Goal: Task Accomplishment & Management: Complete application form

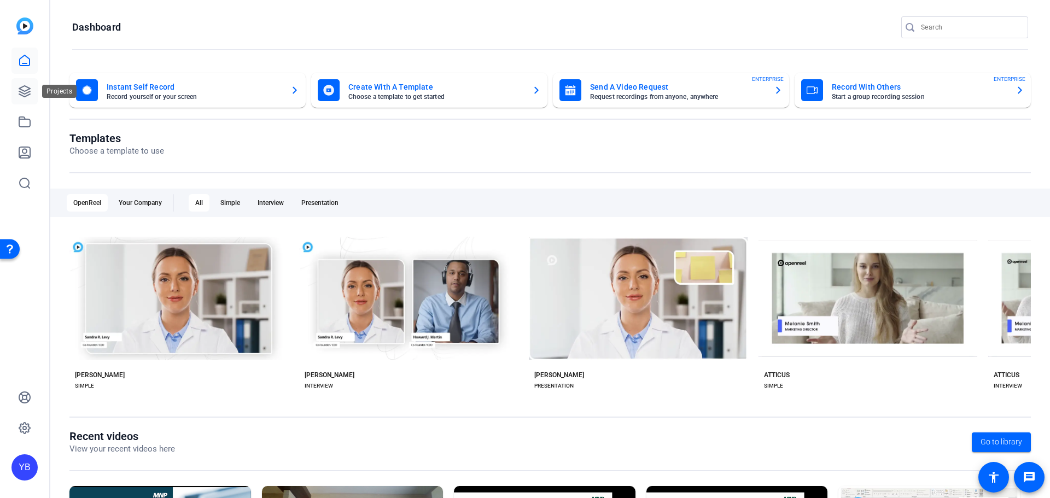
click at [29, 98] on link at bounding box center [24, 91] width 26 height 26
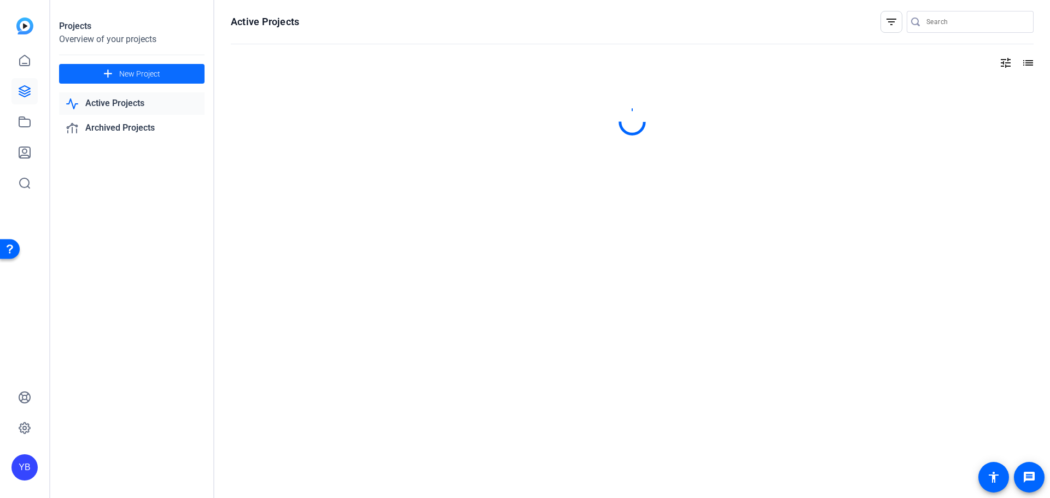
click at [139, 73] on span "New Project" at bounding box center [139, 73] width 41 height 11
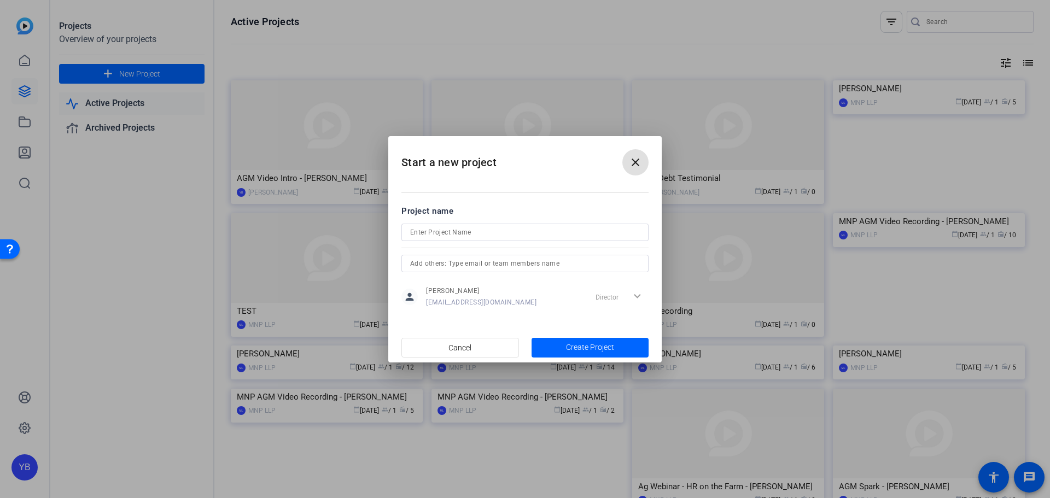
click at [482, 230] on input at bounding box center [525, 232] width 230 height 13
type input "MNP Debt Testimonial"
click at [637, 160] on mat-icon "close" at bounding box center [635, 162] width 13 height 13
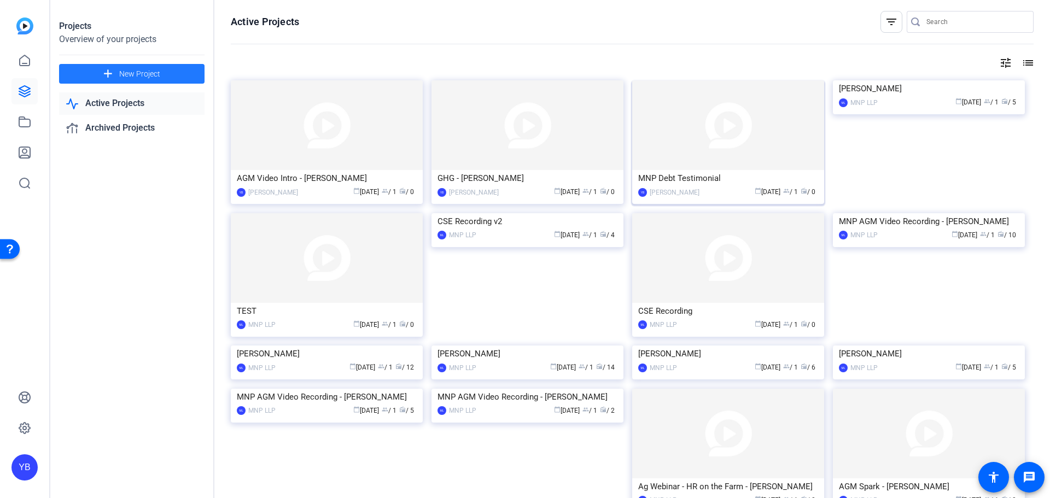
click at [717, 161] on img at bounding box center [728, 125] width 192 height 90
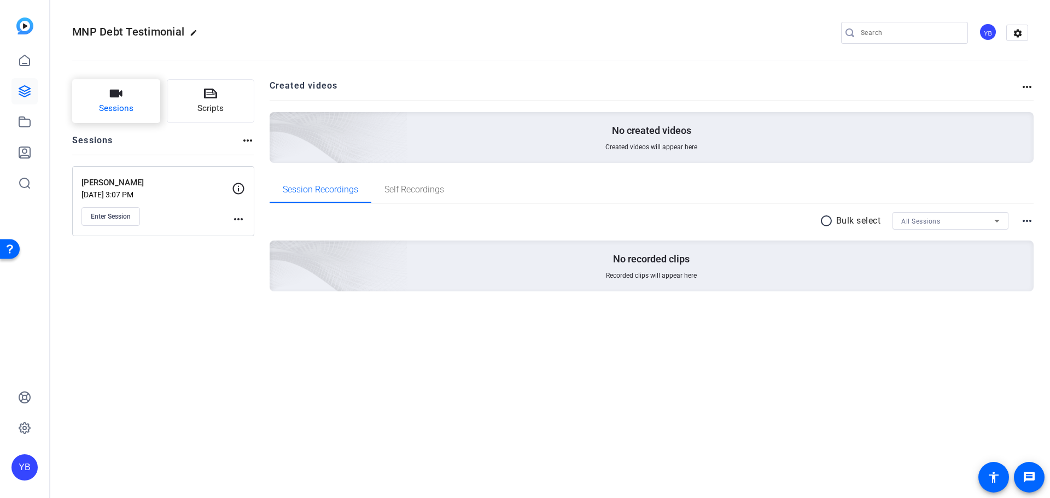
click at [124, 103] on span "Sessions" at bounding box center [116, 108] width 34 height 13
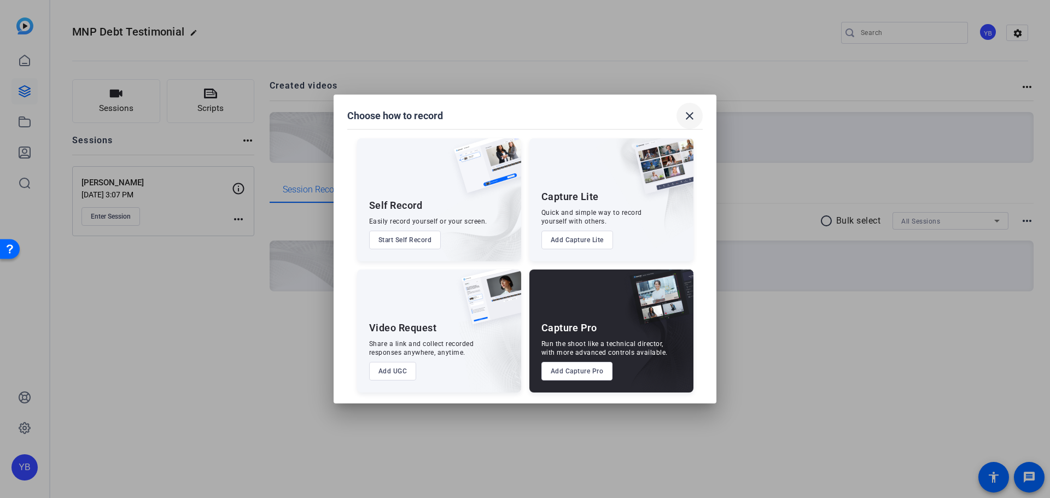
click at [695, 116] on mat-icon "close" at bounding box center [689, 115] width 13 height 13
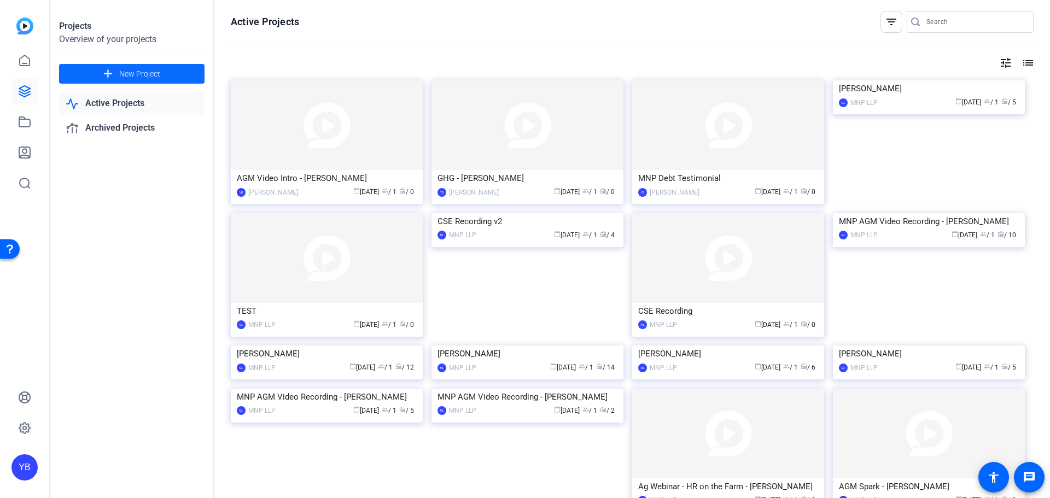
click at [122, 79] on span "New Project" at bounding box center [139, 73] width 41 height 11
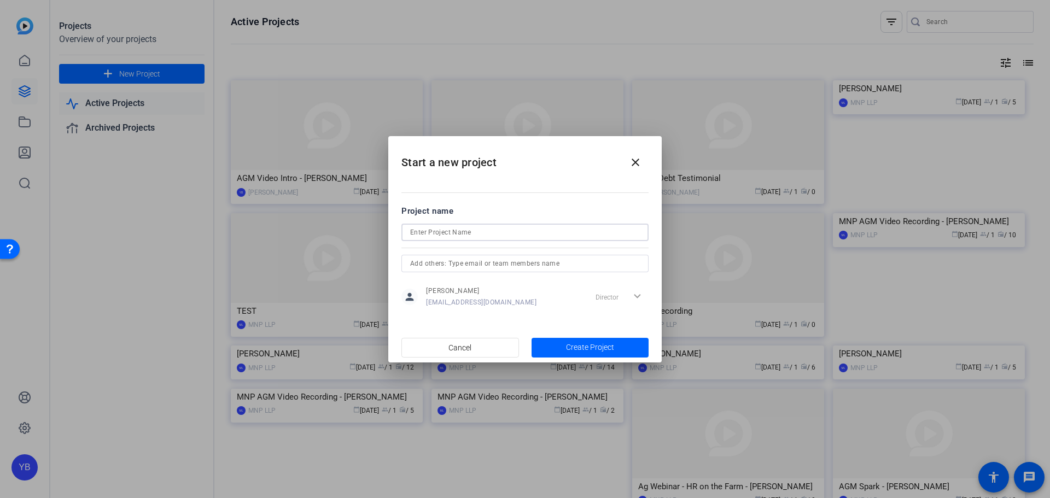
click at [488, 226] on input at bounding box center [525, 232] width 230 height 13
type input "MNP Debt Testimonial"
click at [609, 352] on span "Create Project" at bounding box center [590, 347] width 48 height 11
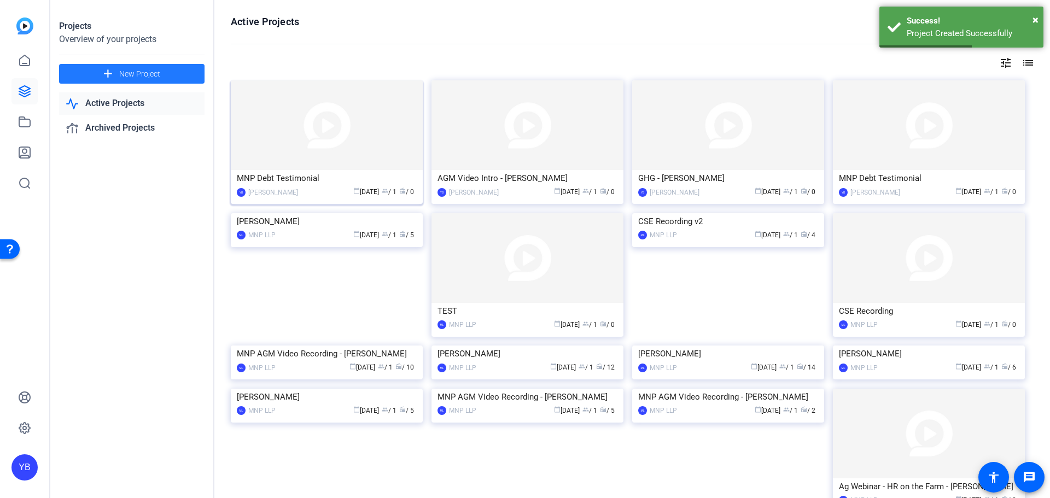
click at [353, 145] on img at bounding box center [327, 125] width 192 height 90
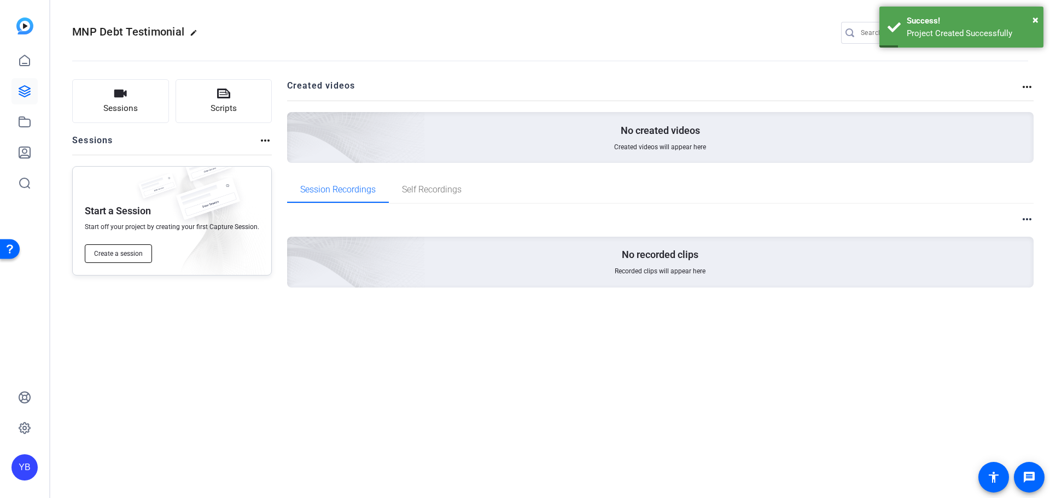
click at [123, 254] on span "Create a session" at bounding box center [118, 253] width 49 height 9
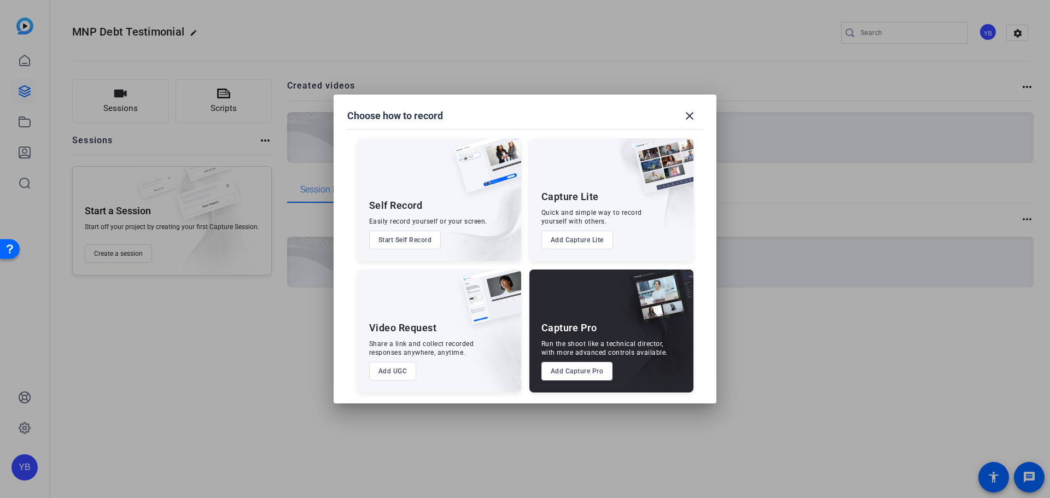
click at [592, 363] on button "Add Capture Pro" at bounding box center [578, 371] width 72 height 19
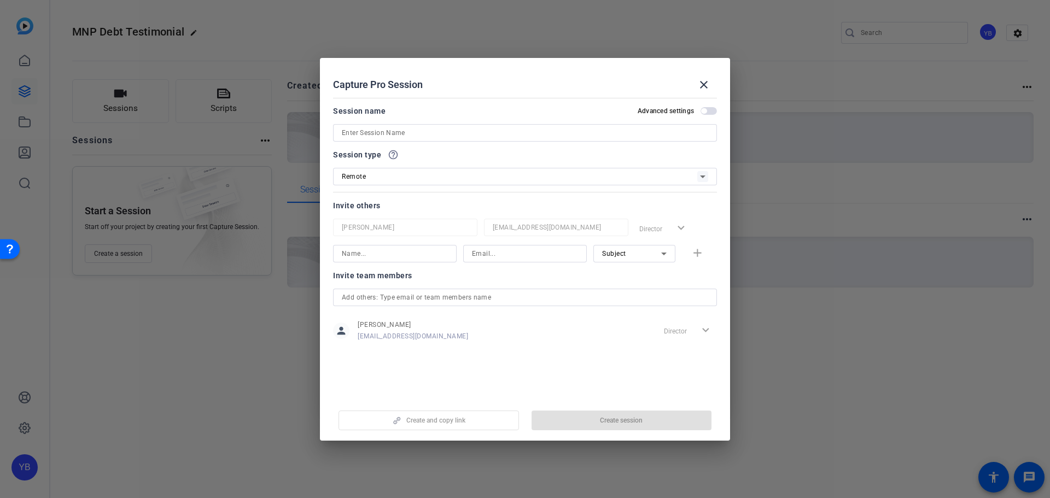
click at [426, 132] on input at bounding box center [525, 132] width 367 height 13
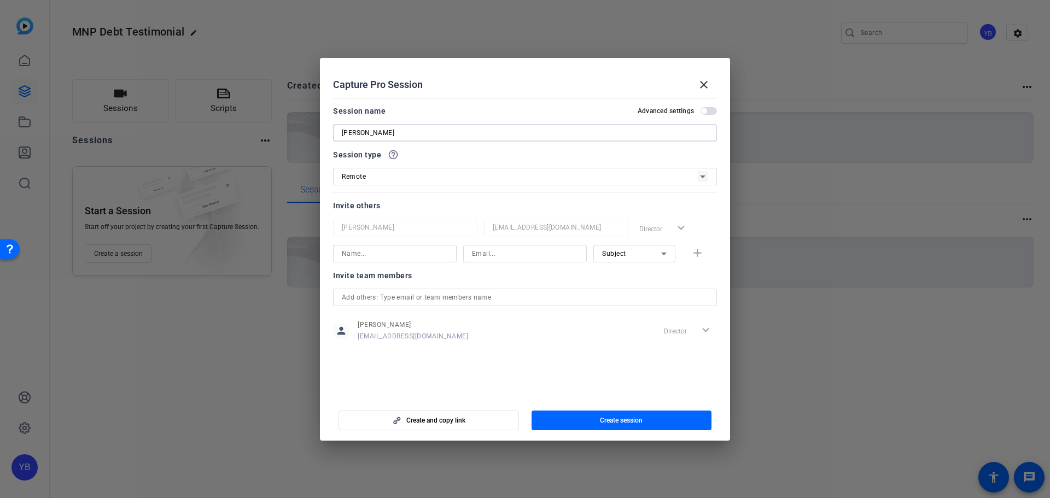
type input "[PERSON_NAME]"
click at [426, 259] on input at bounding box center [395, 253] width 106 height 13
type input "[PERSON_NAME]"
click at [500, 257] on input at bounding box center [525, 253] width 106 height 13
paste input "[EMAIL_ADDRESS][DOMAIN_NAME]"
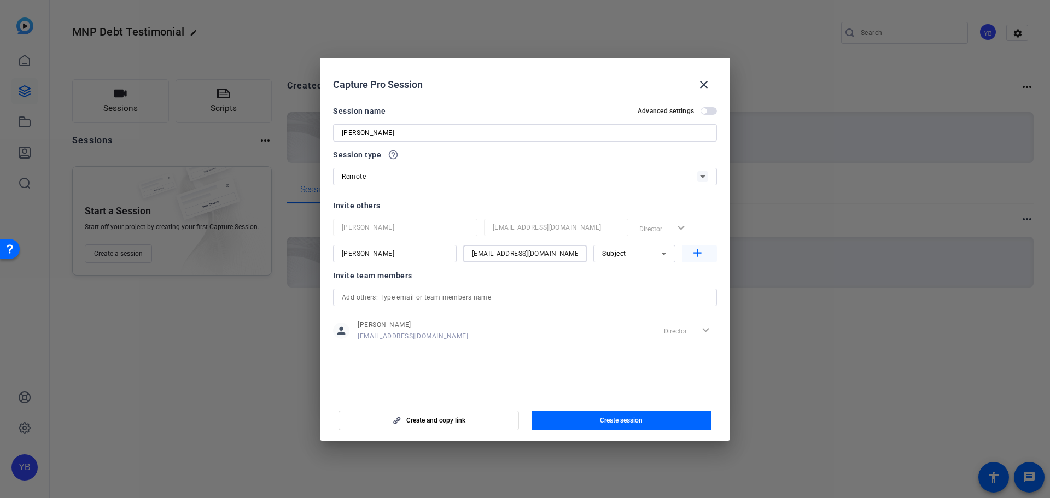
type input "[EMAIL_ADDRESS][DOMAIN_NAME]"
click at [696, 252] on mat-icon "add" at bounding box center [698, 254] width 14 height 14
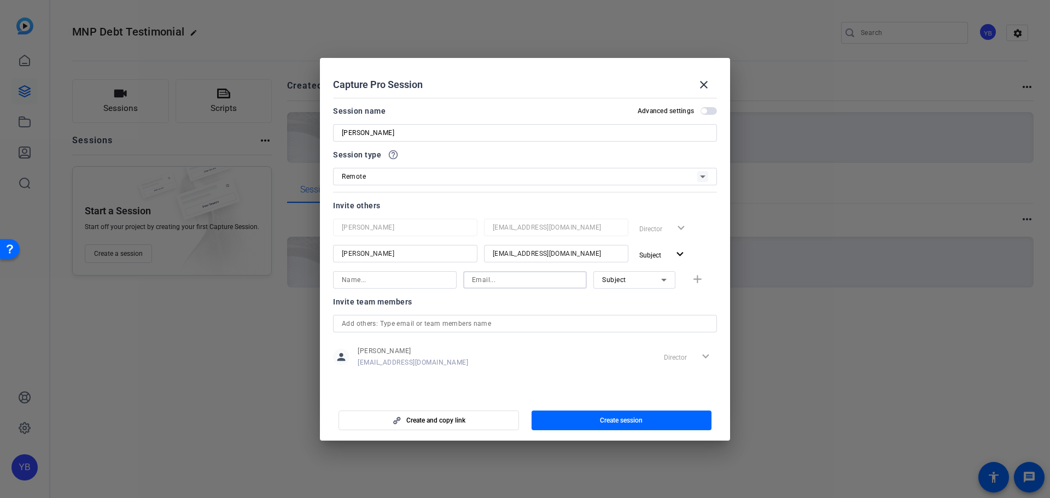
click at [484, 277] on input at bounding box center [525, 280] width 106 height 13
paste input "[PERSON_NAME][EMAIL_ADDRESS][DOMAIN_NAME]"
type input "[PERSON_NAME][EMAIL_ADDRESS][DOMAIN_NAME]"
click at [614, 277] on span "Subject" at bounding box center [614, 280] width 24 height 8
click at [618, 305] on span "Collaborator" at bounding box center [622, 301] width 40 height 13
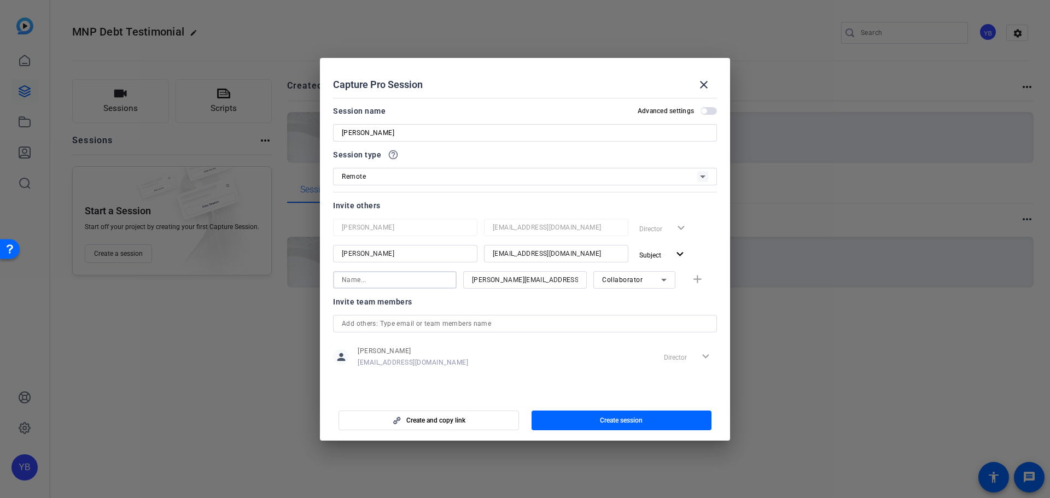
click at [371, 286] on input at bounding box center [395, 280] width 106 height 13
type input "[PERSON_NAME] La Noire"
click at [697, 281] on mat-icon "add" at bounding box center [698, 280] width 14 height 14
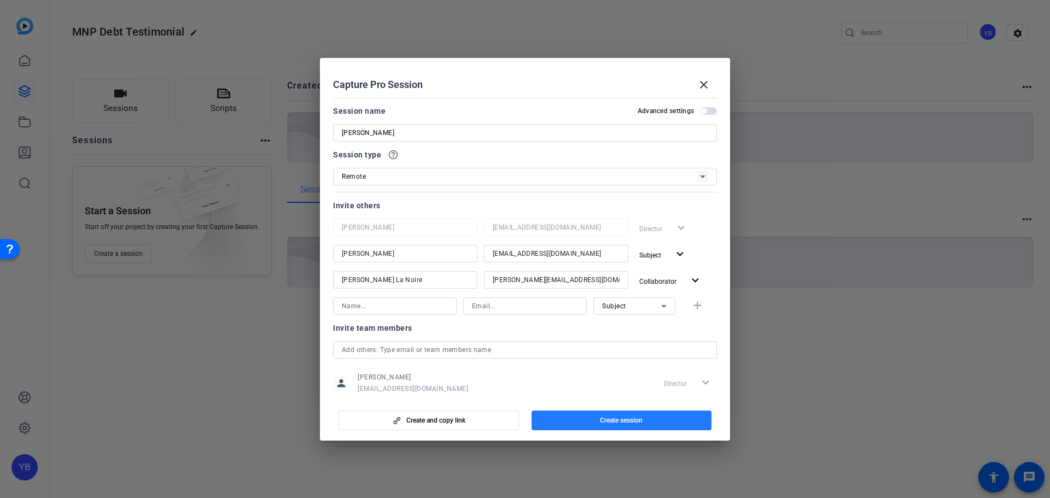
click at [617, 421] on span "Create session" at bounding box center [621, 420] width 43 height 9
